Goal: Transaction & Acquisition: Download file/media

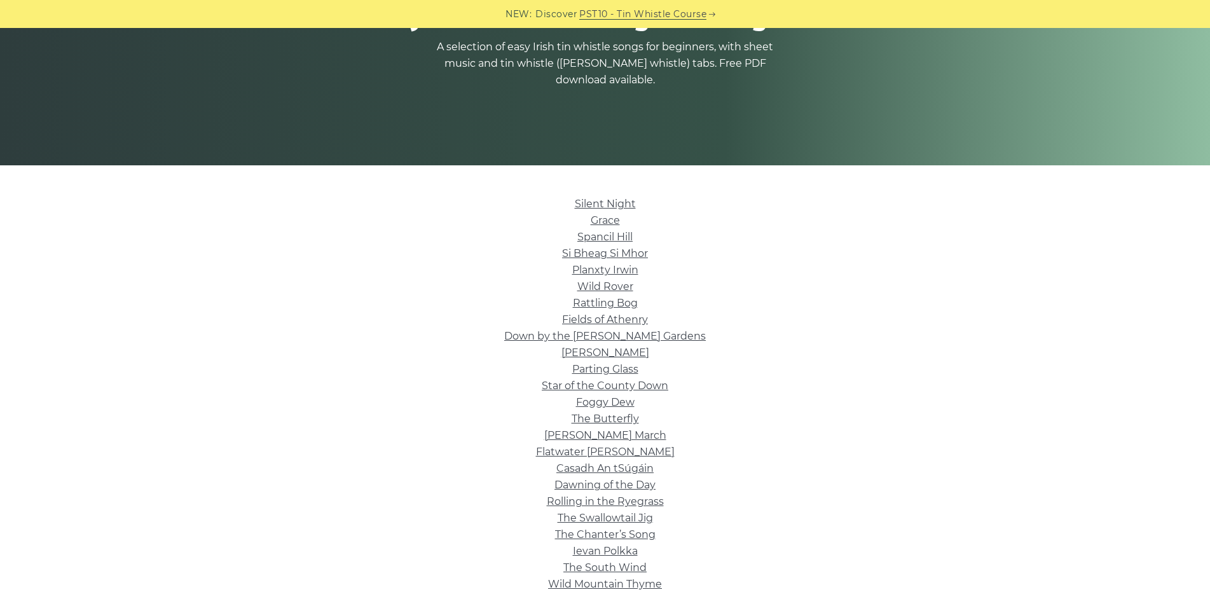
scroll to position [191, 0]
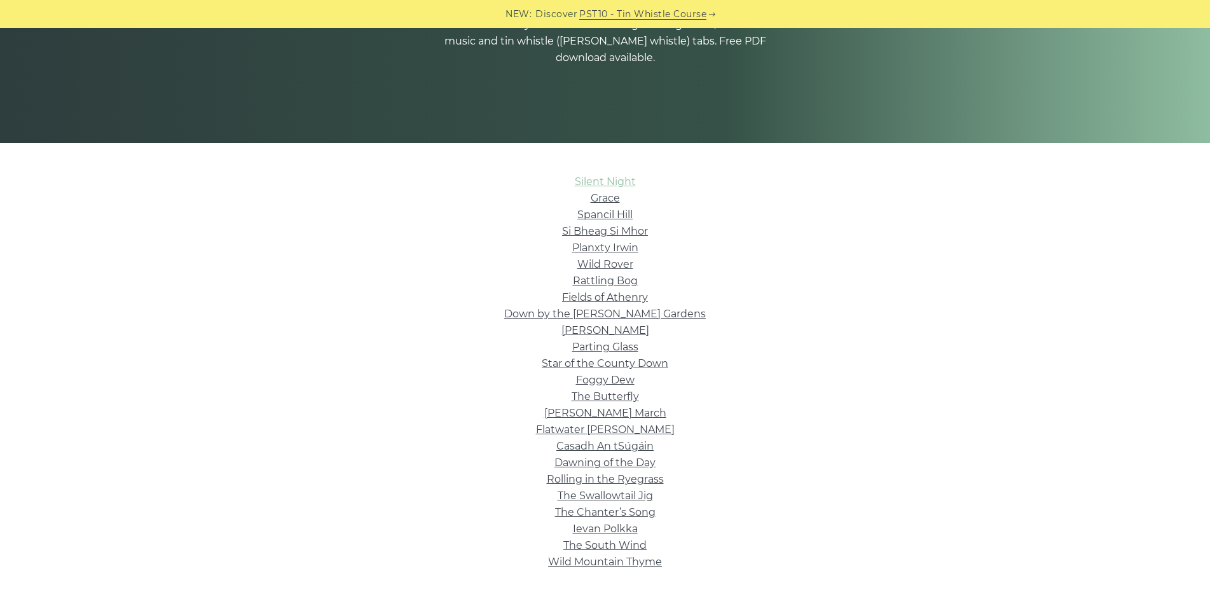
click at [618, 179] on link "Silent Night" at bounding box center [605, 181] width 61 height 12
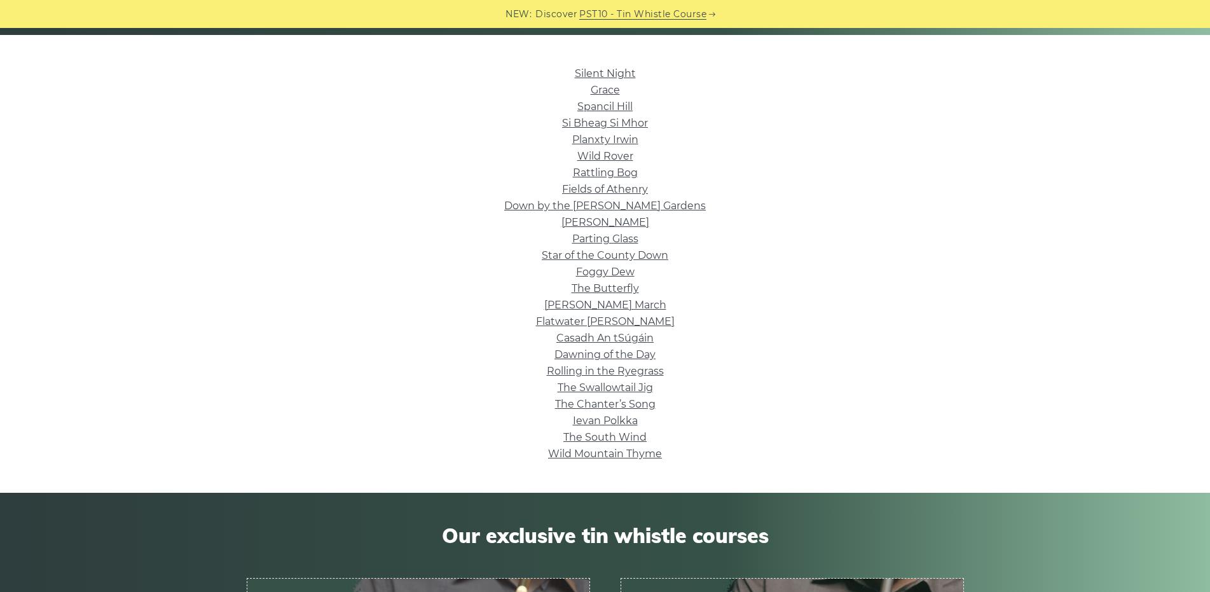
scroll to position [318, 0]
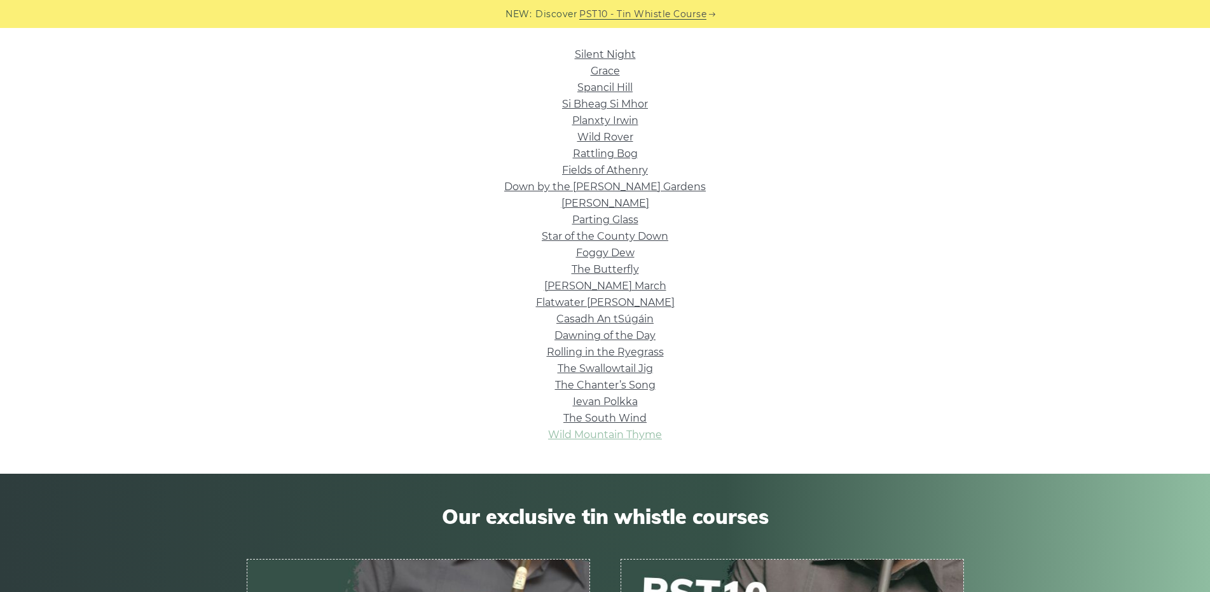
click at [636, 433] on link "Wild Mountain Thyme" at bounding box center [605, 434] width 114 height 12
click at [609, 254] on link "Foggy Dew" at bounding box center [605, 253] width 58 height 12
click at [633, 420] on link "The South Wind" at bounding box center [604, 418] width 83 height 12
click at [608, 89] on link "Spancil Hill" at bounding box center [604, 87] width 55 height 12
click at [604, 137] on link "Wild Rover" at bounding box center [605, 137] width 56 height 12
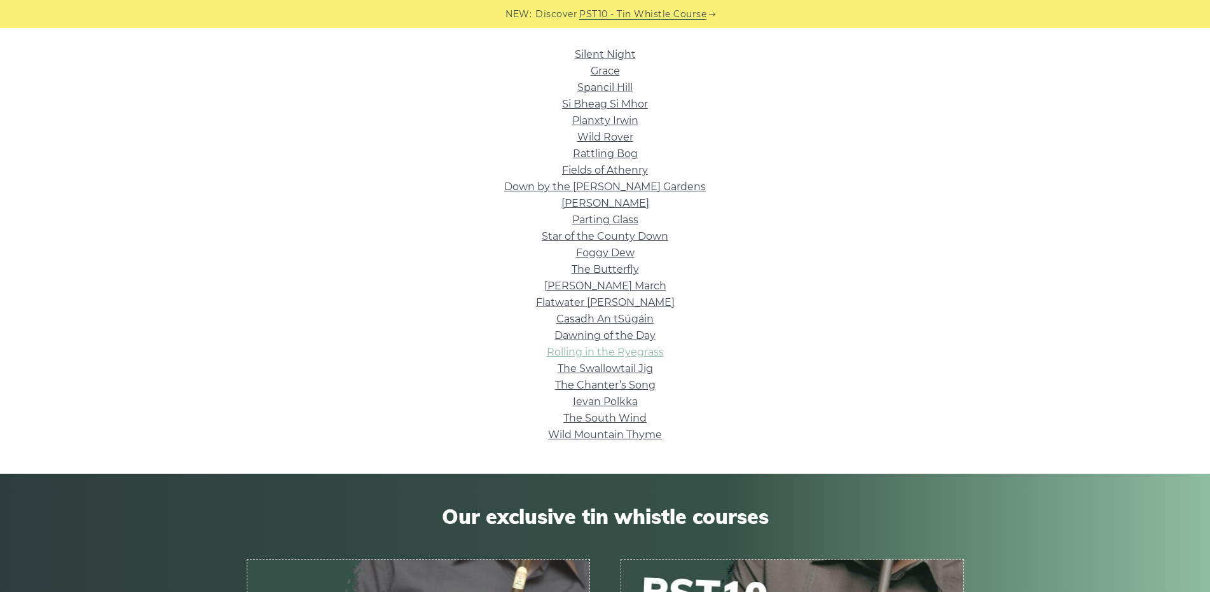
click at [615, 353] on link "Rolling in the Ryegrass" at bounding box center [605, 352] width 117 height 12
click at [639, 387] on link "The Chanter’s Song" at bounding box center [605, 385] width 100 height 12
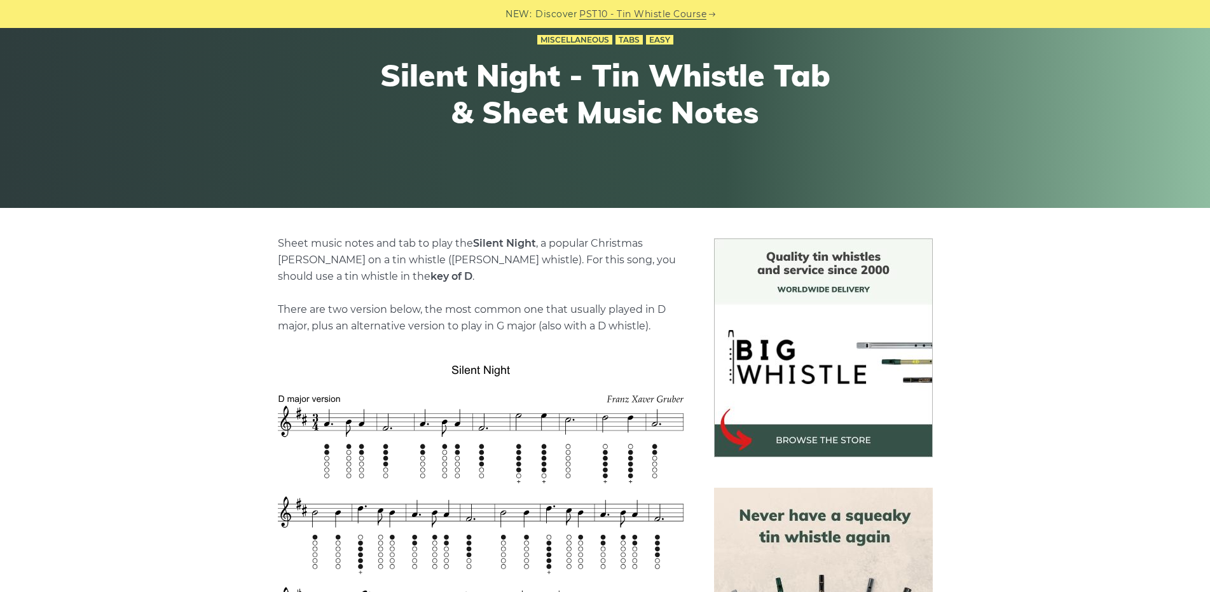
scroll to position [127, 0]
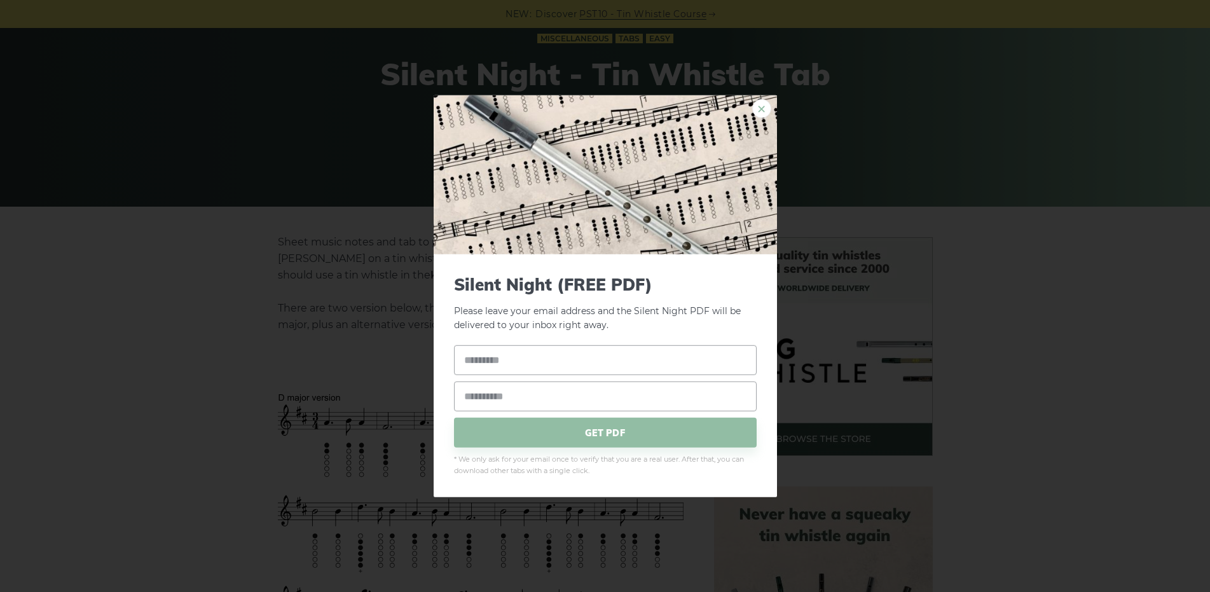
click at [763, 107] on link "×" at bounding box center [761, 108] width 19 height 19
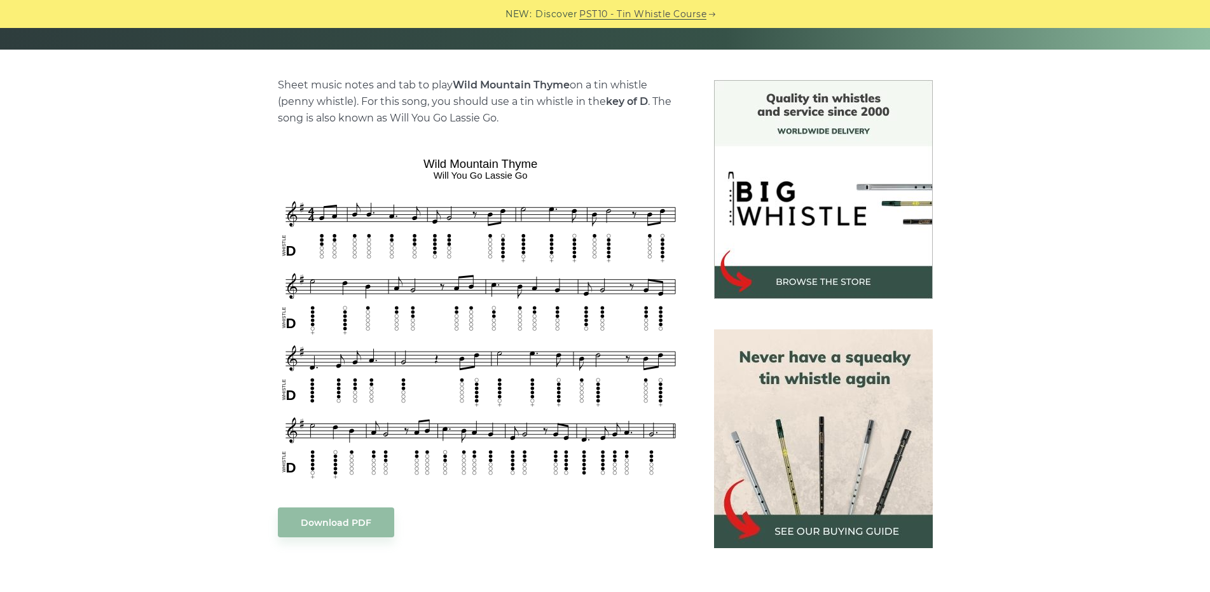
scroll to position [318, 0]
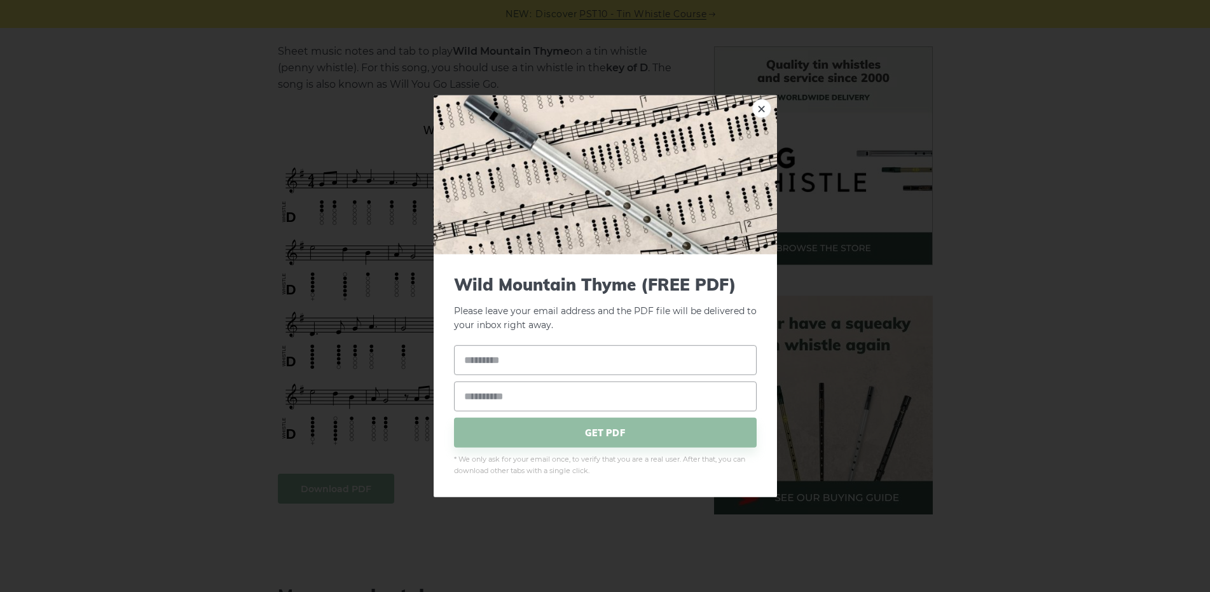
click at [762, 107] on link "×" at bounding box center [761, 108] width 19 height 19
drag, startPoint x: 414, startPoint y: 123, endPoint x: 502, endPoint y: 136, distance: 89.3
click at [759, 111] on link "×" at bounding box center [761, 108] width 19 height 19
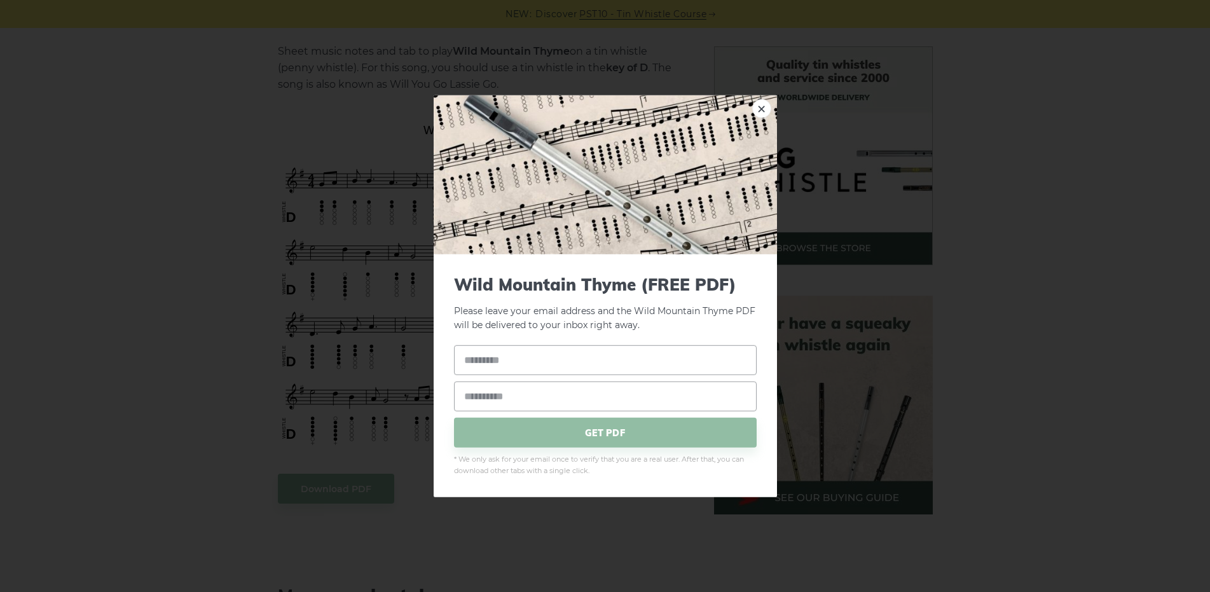
drag, startPoint x: 308, startPoint y: 182, endPoint x: 435, endPoint y: 177, distance: 127.2
click at [507, 371] on input "text" at bounding box center [605, 360] width 303 height 30
type input "****"
click at [504, 405] on input "email" at bounding box center [605, 396] width 303 height 30
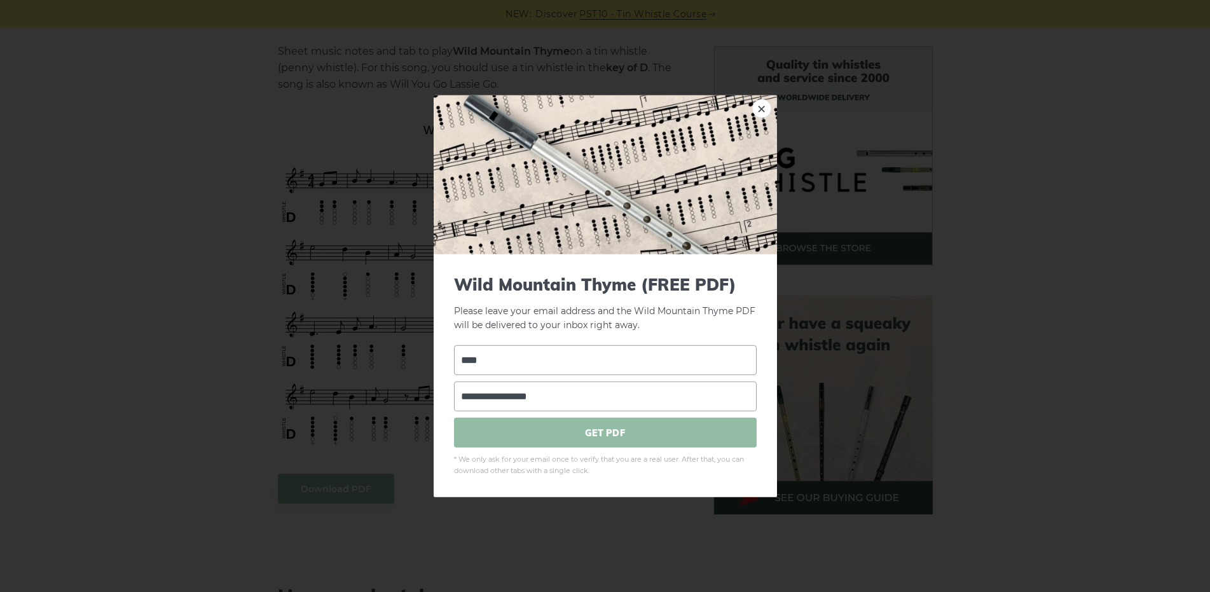
type input "**********"
click at [538, 432] on span "GET PDF" at bounding box center [605, 433] width 303 height 30
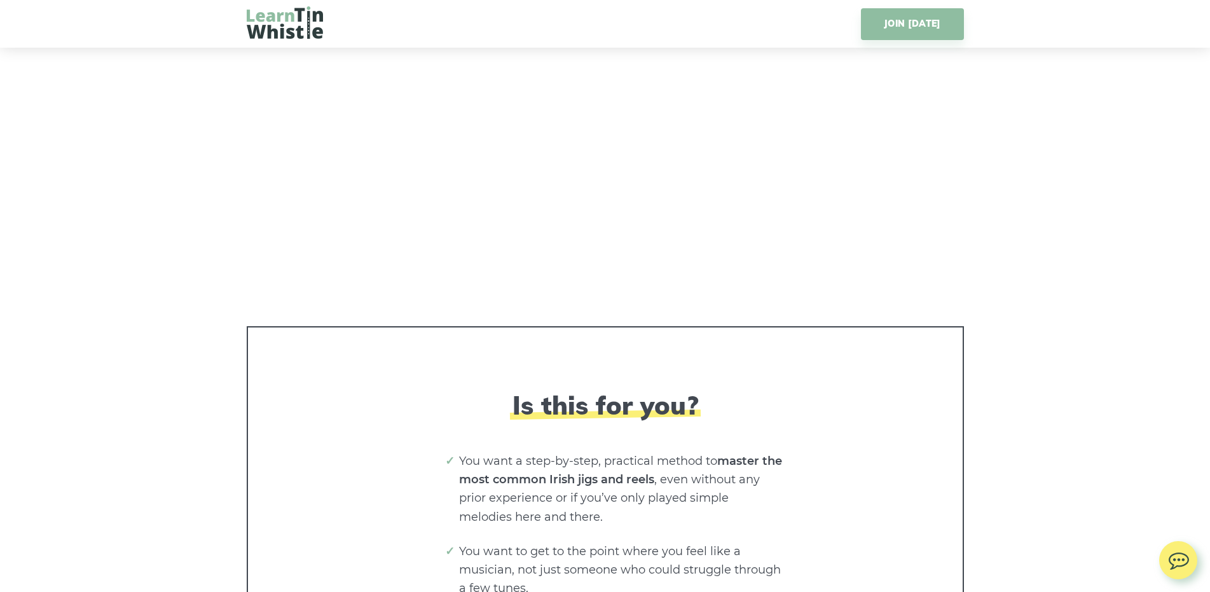
scroll to position [2670, 0]
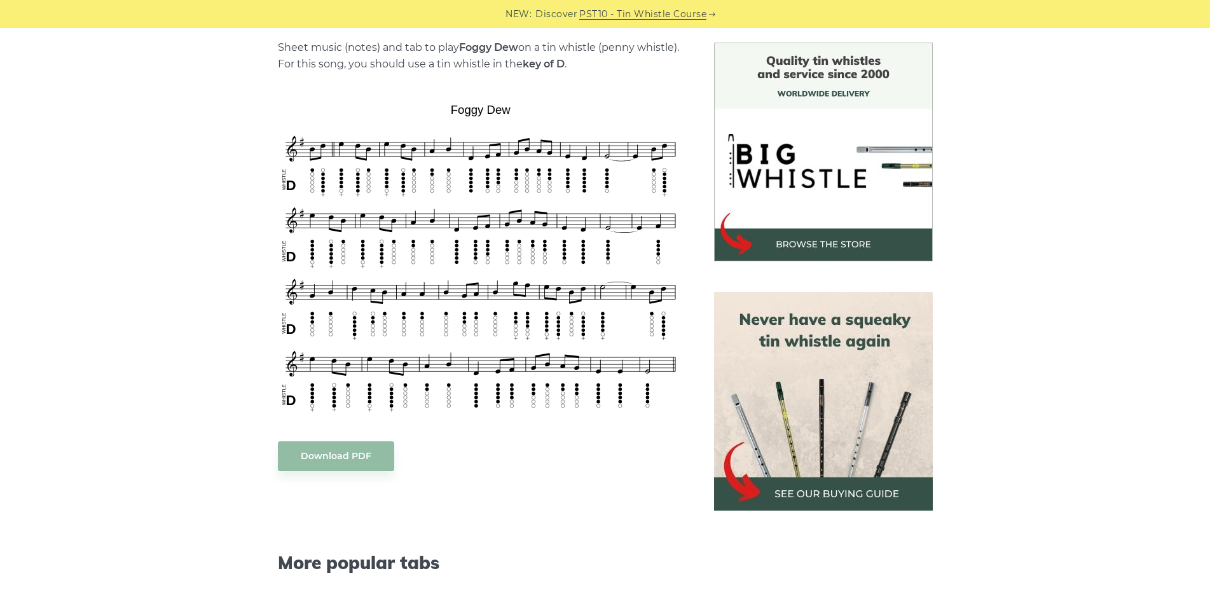
scroll to position [381, 0]
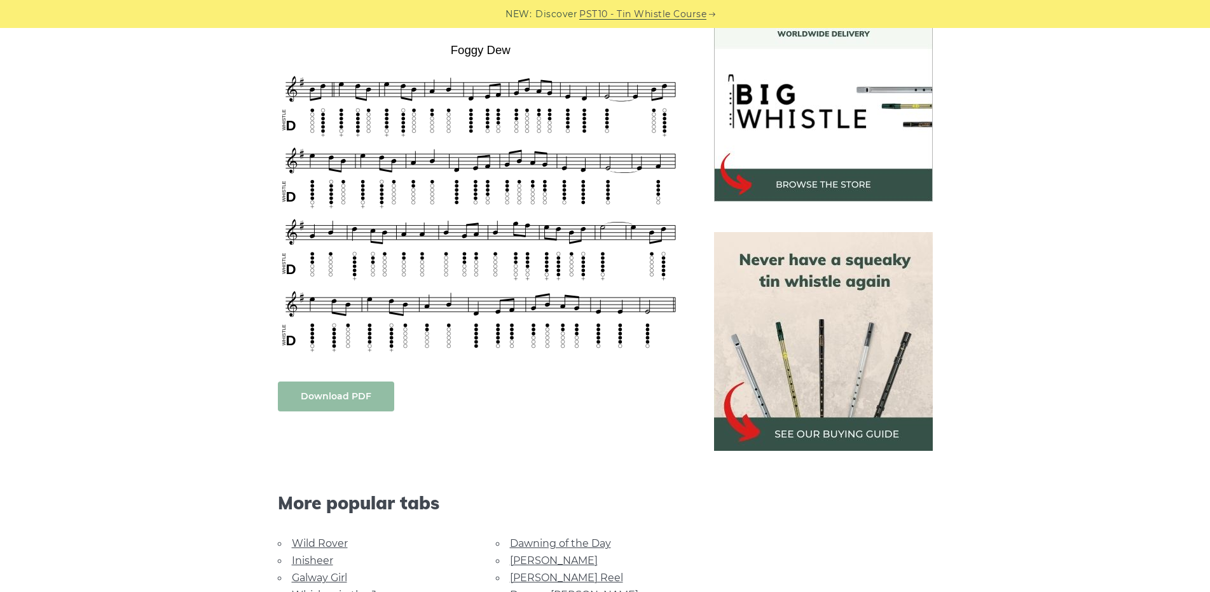
click at [362, 401] on link "Download PDF" at bounding box center [336, 396] width 116 height 30
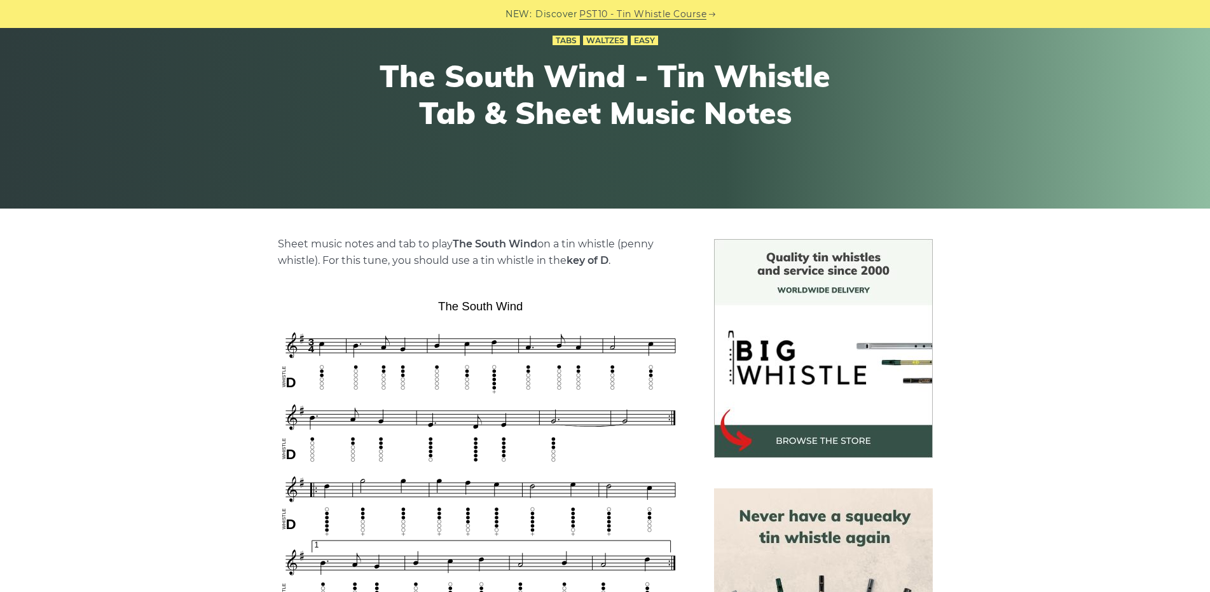
scroll to position [127, 0]
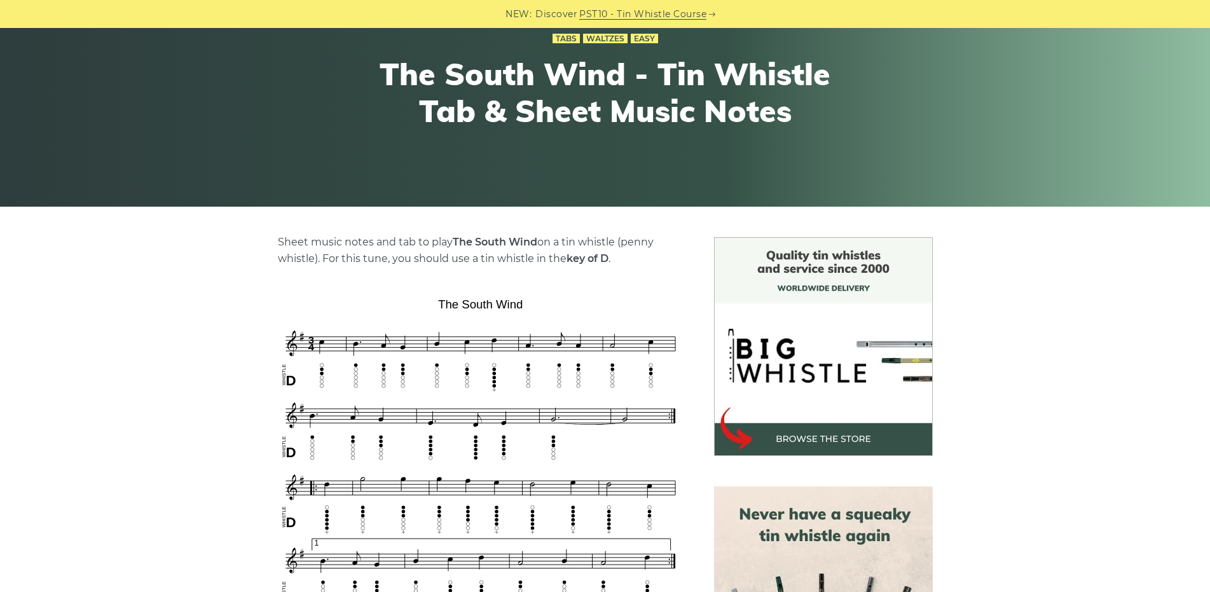
click at [571, 426] on img at bounding box center [481, 490] width 406 height 395
drag, startPoint x: 571, startPoint y: 426, endPoint x: 605, endPoint y: 385, distance: 52.9
click at [605, 385] on img at bounding box center [481, 490] width 406 height 395
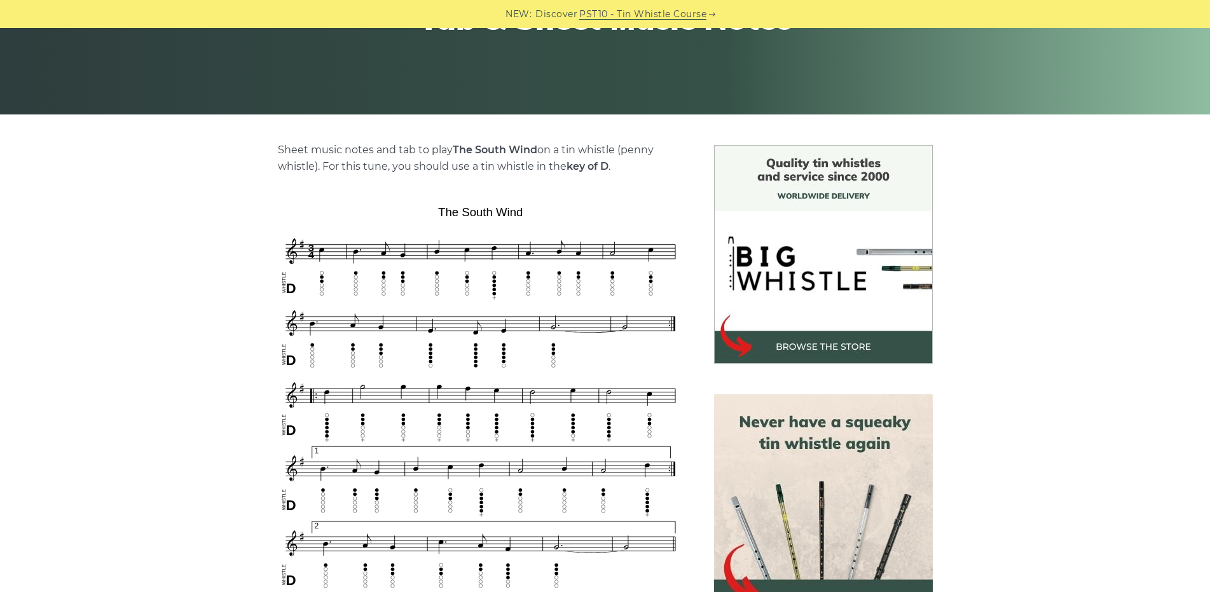
scroll to position [381, 0]
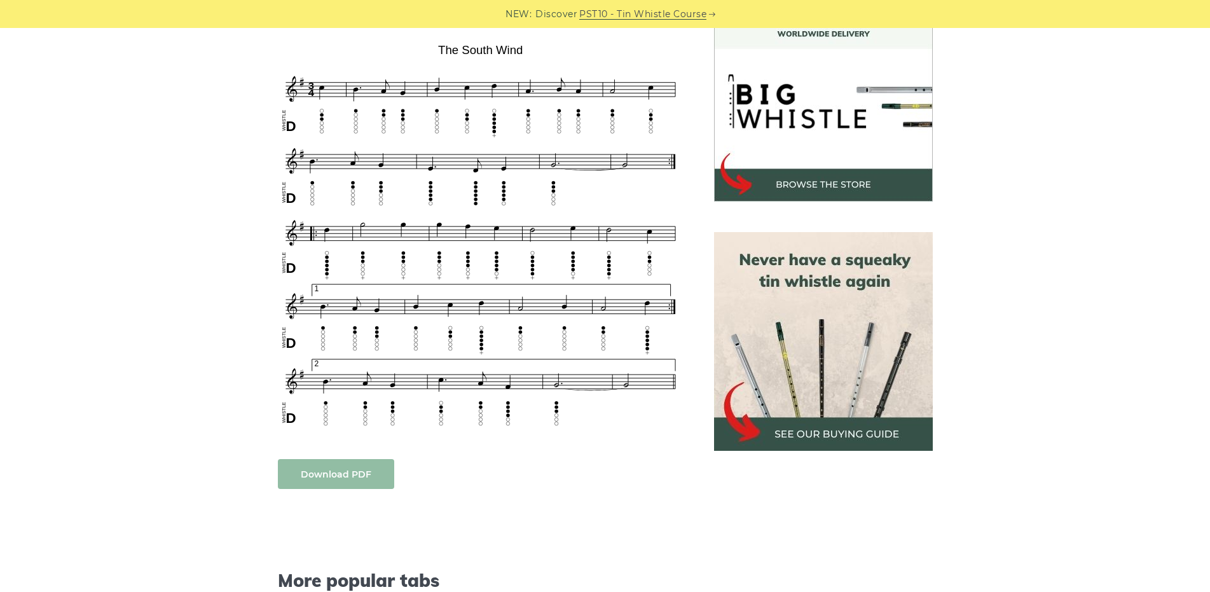
click at [369, 468] on link "Download PDF" at bounding box center [336, 474] width 116 height 30
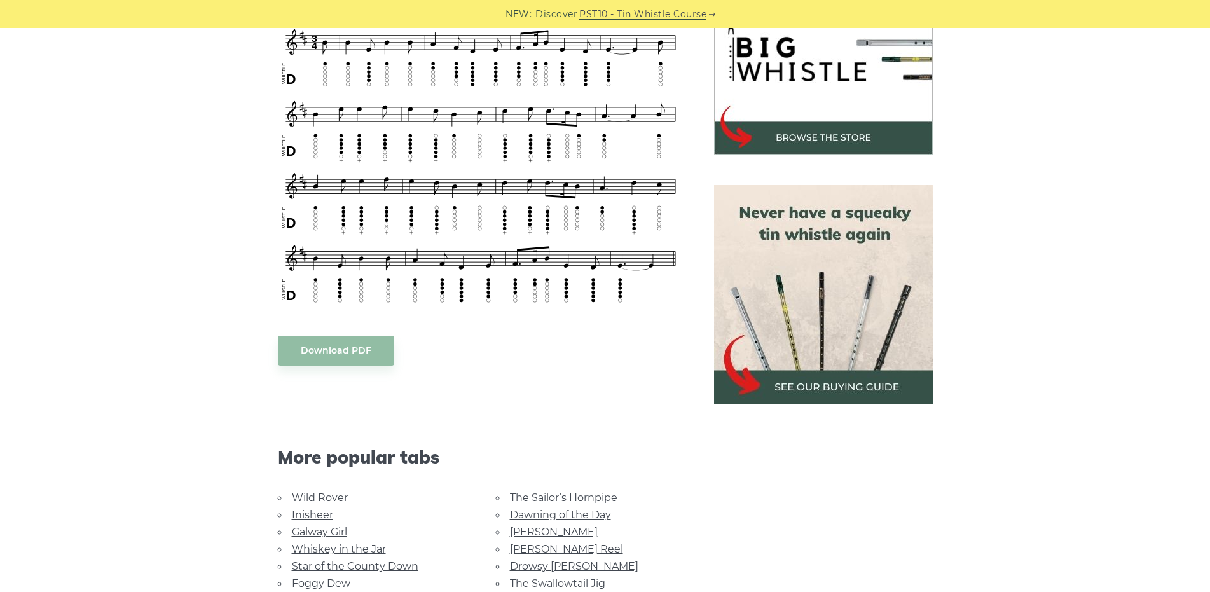
scroll to position [445, 0]
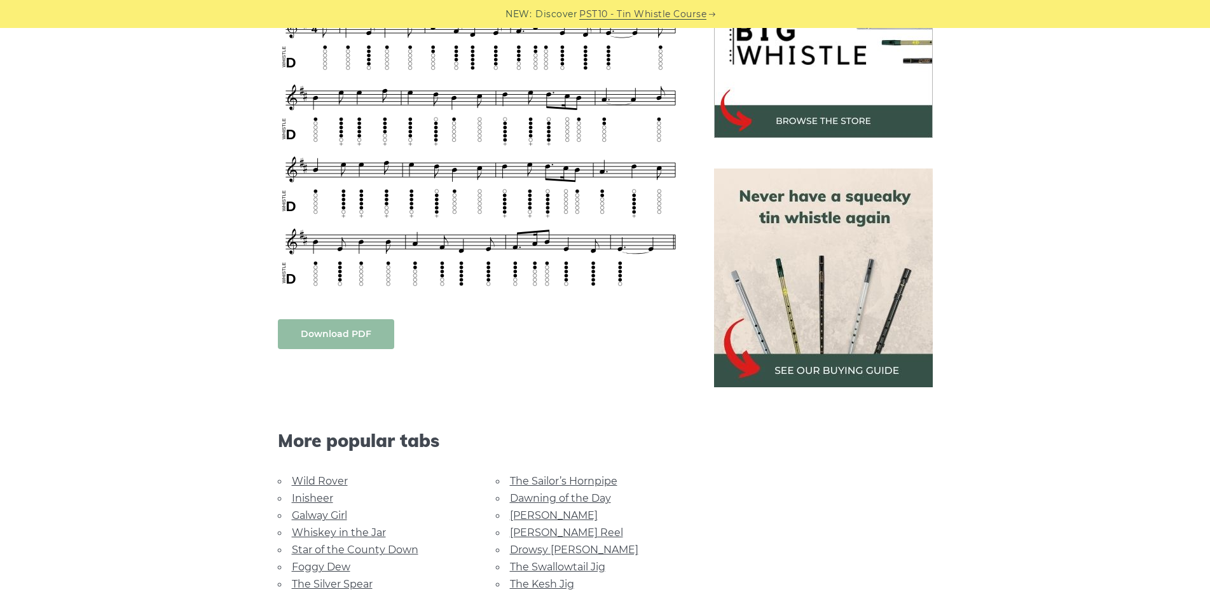
click at [366, 336] on link "Download PDF" at bounding box center [336, 334] width 116 height 30
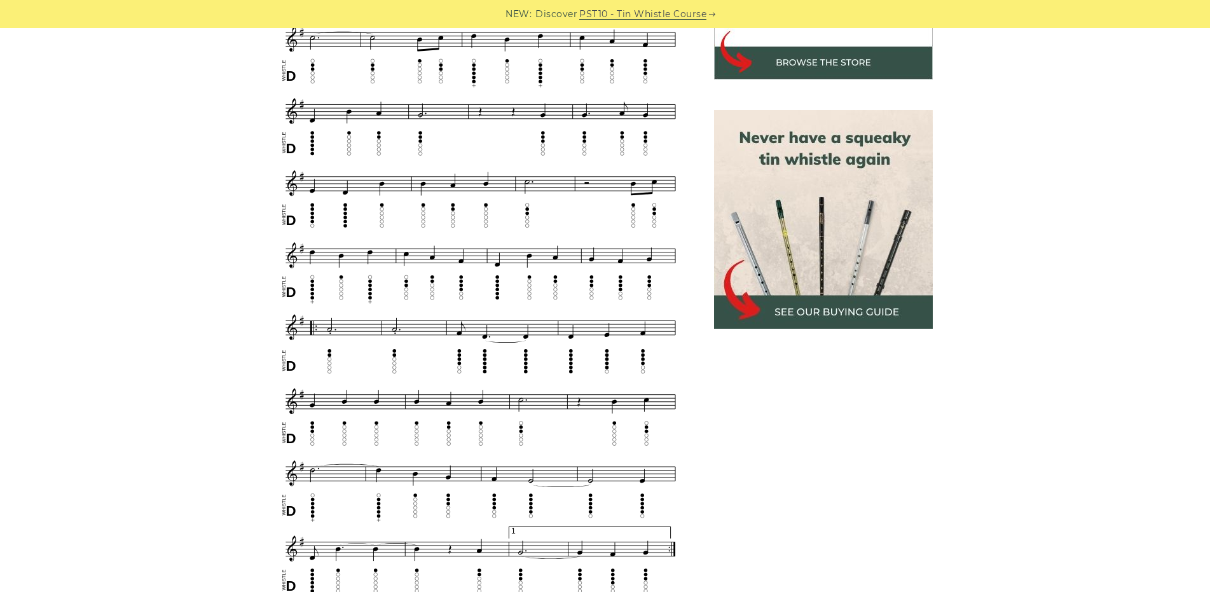
scroll to position [699, 0]
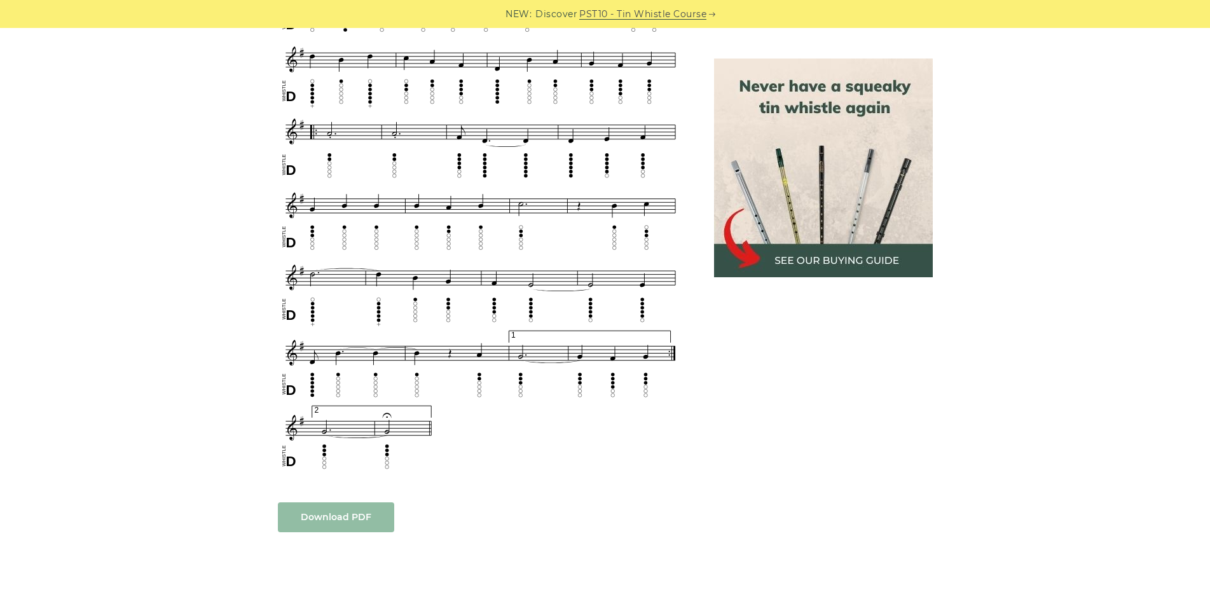
click at [351, 518] on link "Download PDF" at bounding box center [336, 517] width 116 height 30
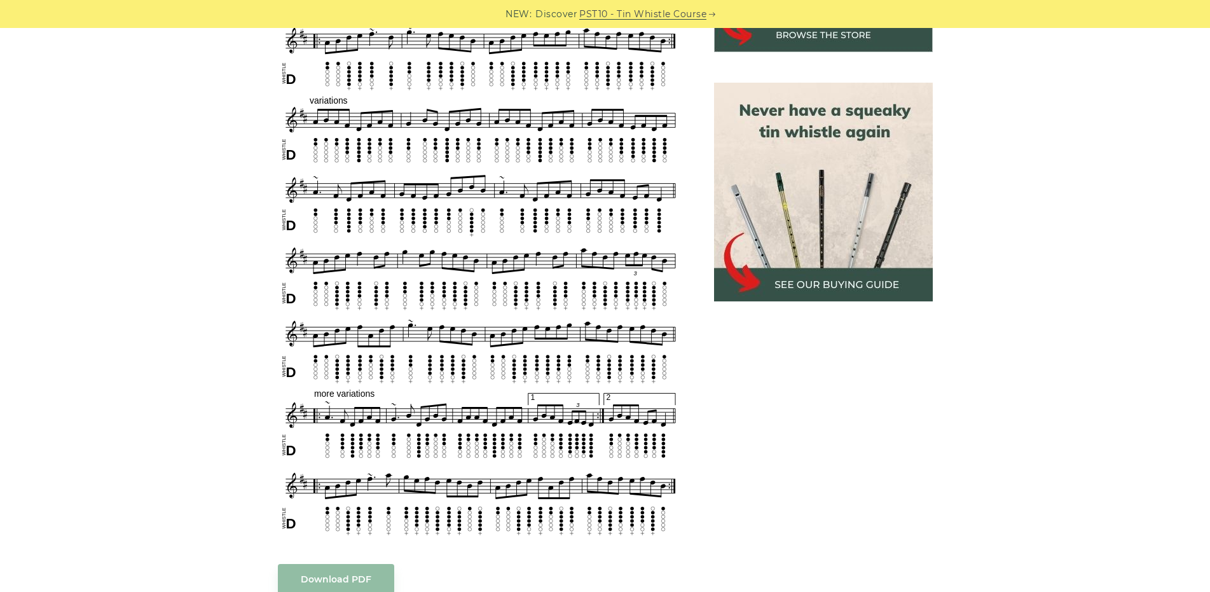
scroll to position [699, 0]
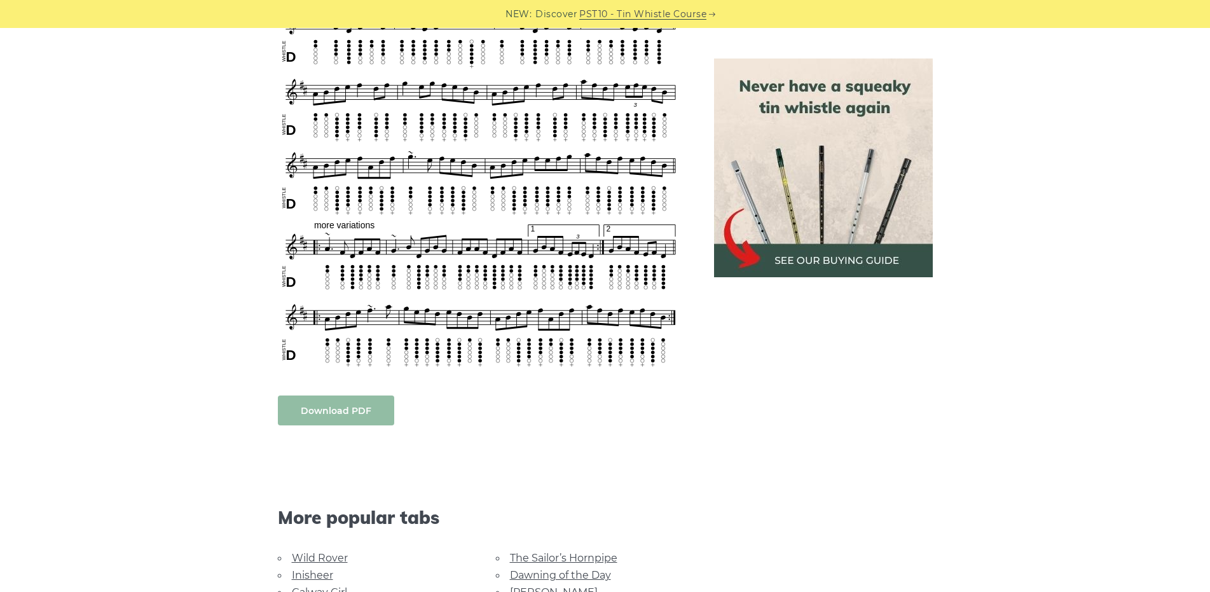
click at [359, 409] on link "Download PDF" at bounding box center [336, 410] width 116 height 30
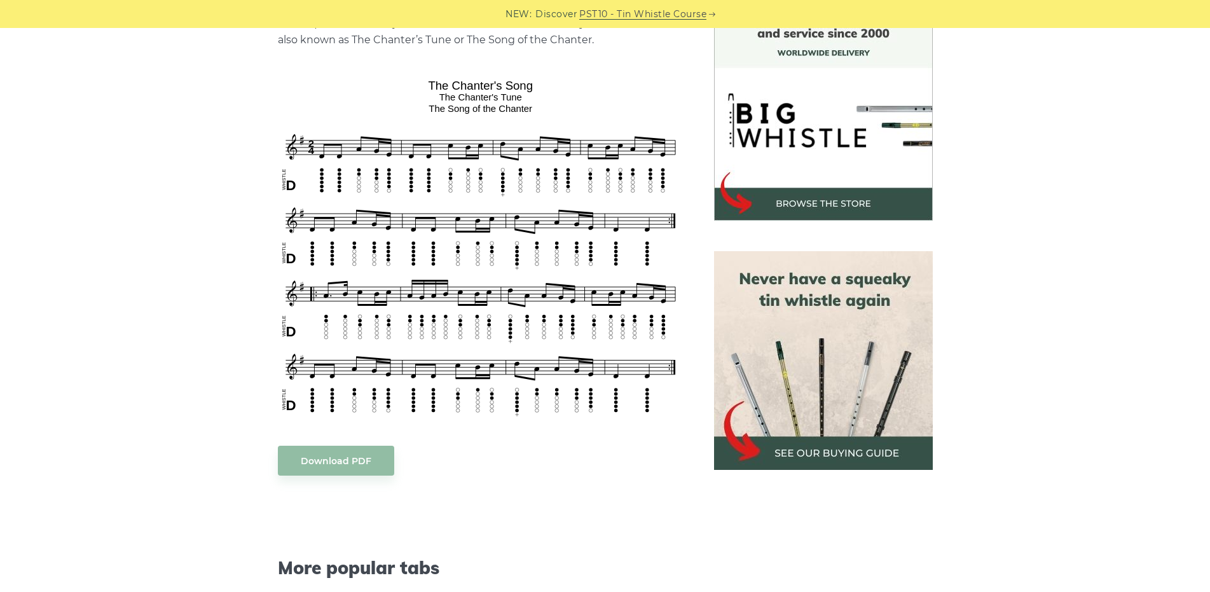
scroll to position [445, 0]
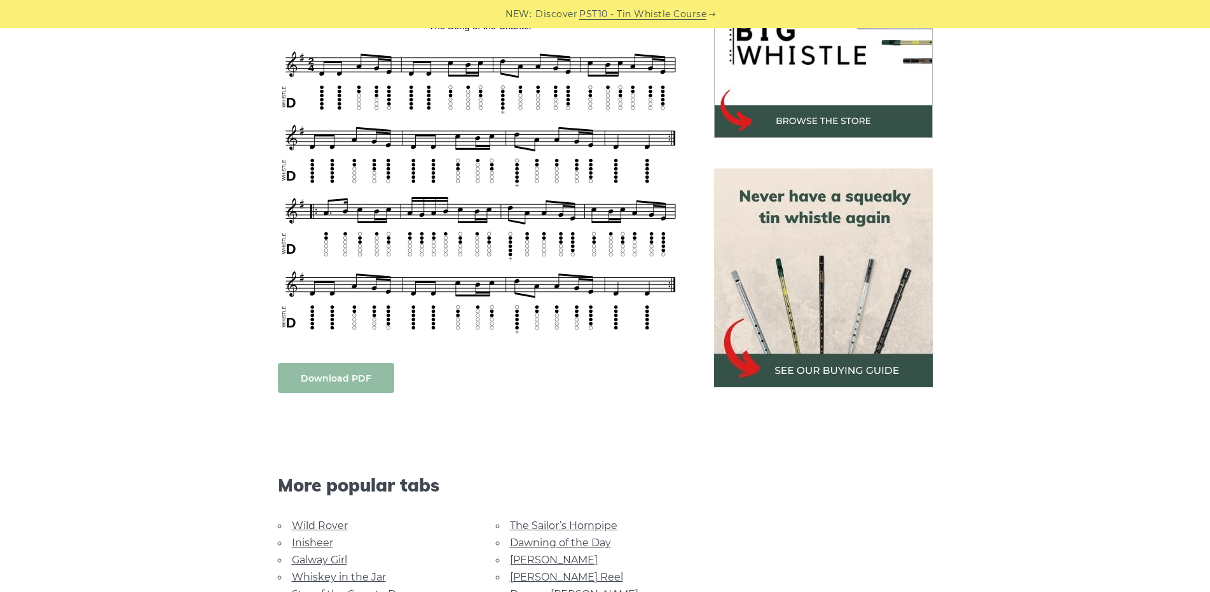
click at [358, 380] on link "Download PDF" at bounding box center [336, 378] width 116 height 30
